Goal: Check status: Check status

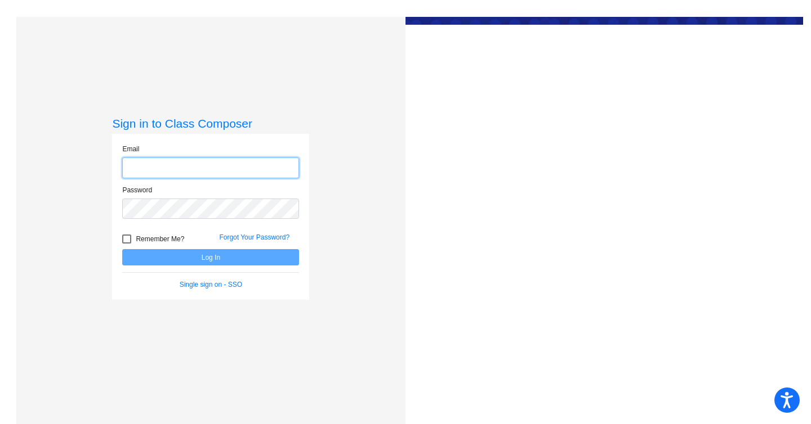
type input "[EMAIL_ADDRESS][DOMAIN_NAME]"
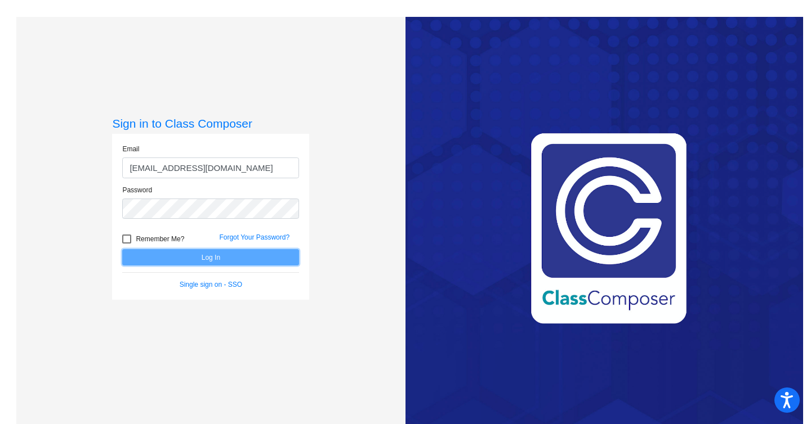
click at [215, 256] on button "Log In" at bounding box center [210, 257] width 177 height 16
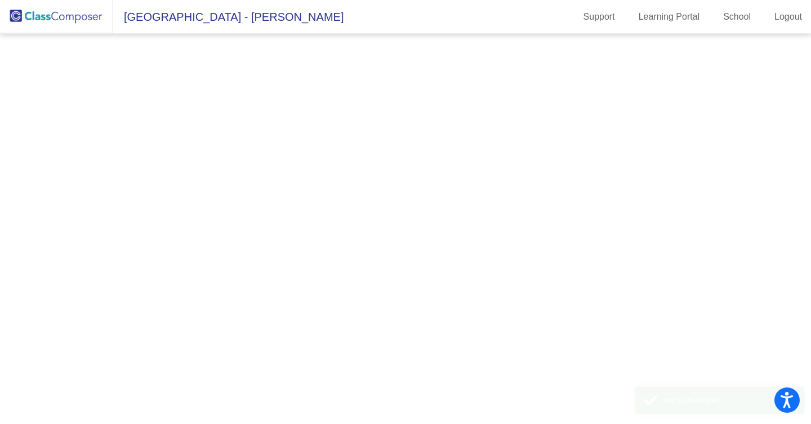
click at [215, 256] on mat-sidenav-content at bounding box center [405, 229] width 811 height 391
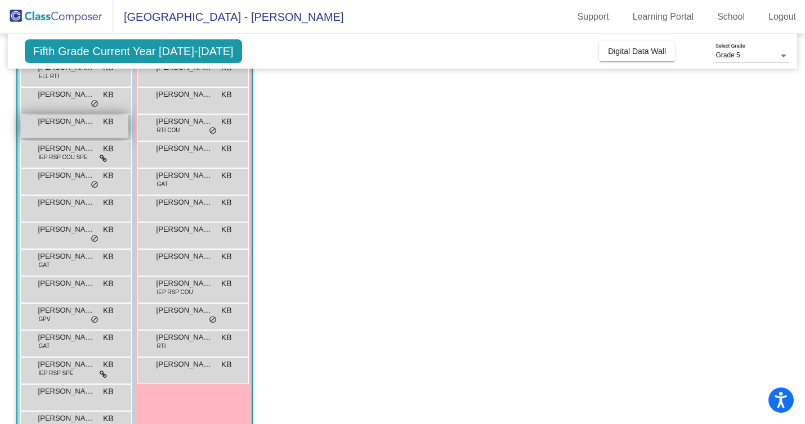
scroll to position [179, 0]
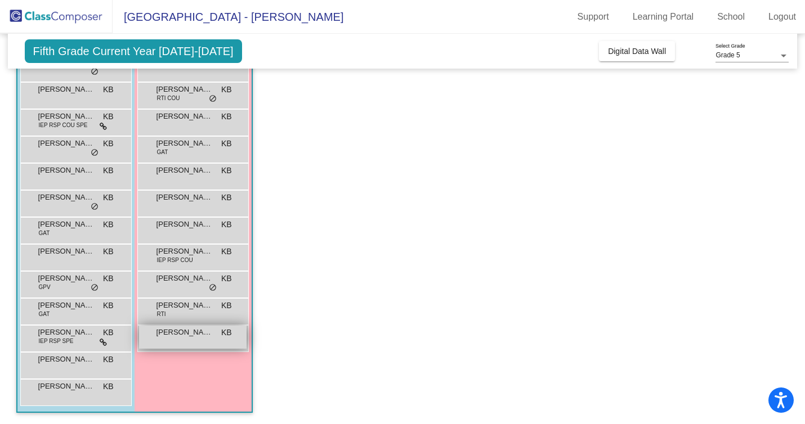
click at [170, 342] on div "[PERSON_NAME] KB lock do_not_disturb_alt" at bounding box center [193, 337] width 108 height 23
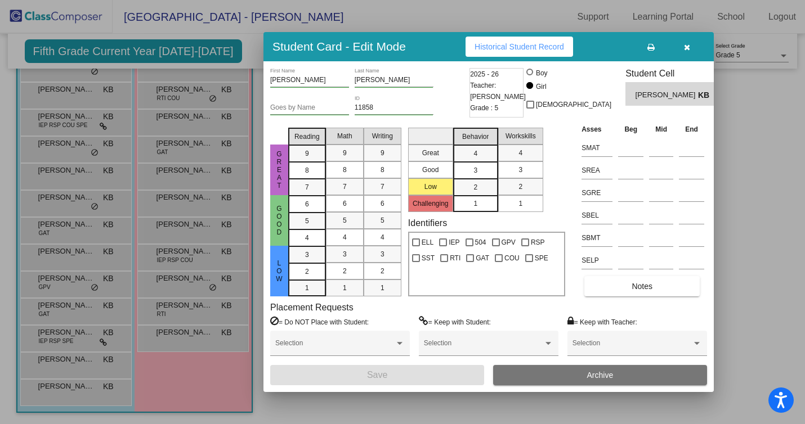
click at [405, 225] on div "Great Good Low Reading 9 8 7 6 5 4 3 2 1 Math 9 8 7 6 5 4 3 2 1 Writing 9 8 7 6…" at bounding box center [488, 209] width 437 height 173
click at [503, 48] on span "Historical Student Record" at bounding box center [520, 46] width 90 height 9
click at [680, 51] on button "button" at bounding box center [687, 47] width 36 height 20
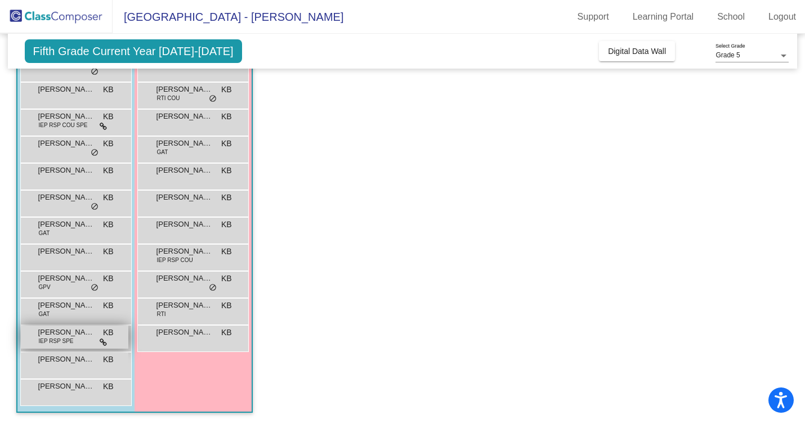
click at [69, 337] on span "[PERSON_NAME]" at bounding box center [66, 332] width 56 height 11
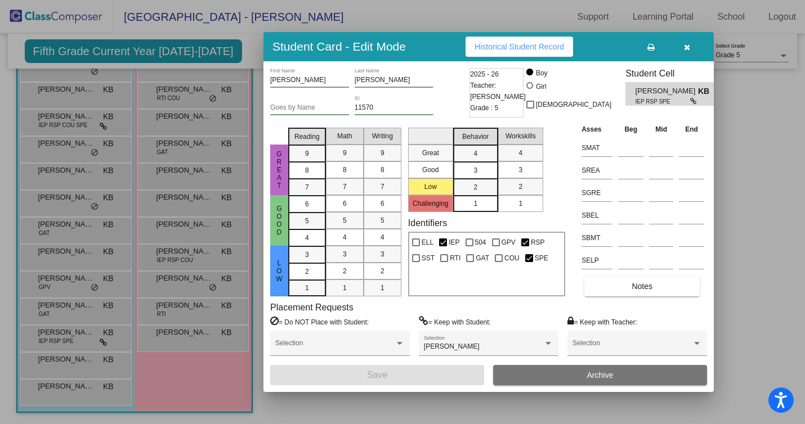
click at [515, 52] on button "Historical Student Record" at bounding box center [520, 47] width 108 height 20
